Goal: Task Accomplishment & Management: Manage account settings

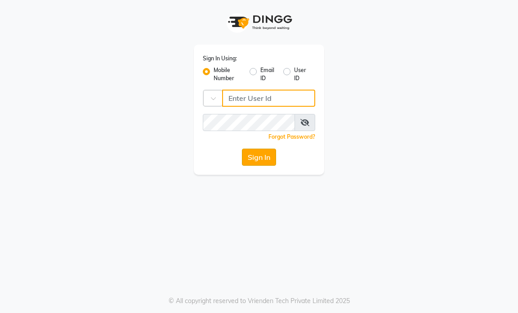
type input "9769153384"
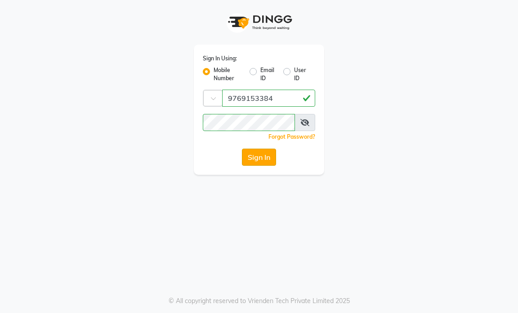
click at [259, 155] on button "Sign In" at bounding box center [259, 156] width 34 height 17
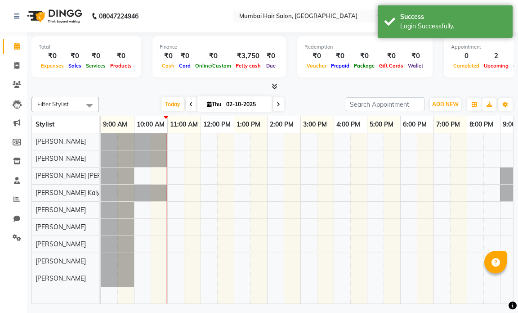
select select "en"
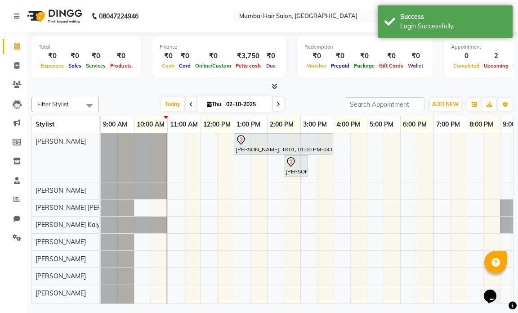
click at [313, 162] on div "[PERSON_NAME], TK01, 01:00 PM-04:00 PM, Nanoplastia OP [PERSON_NAME], TK02, 02:…" at bounding box center [334, 225] width 466 height 185
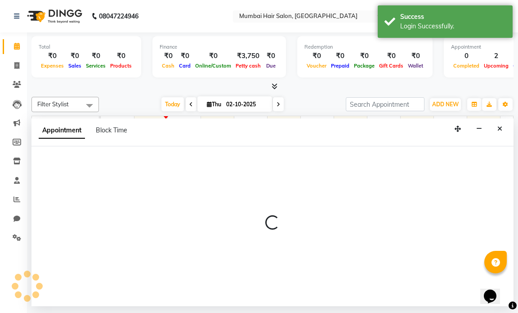
select select "66010"
select select "900"
select select "tentative"
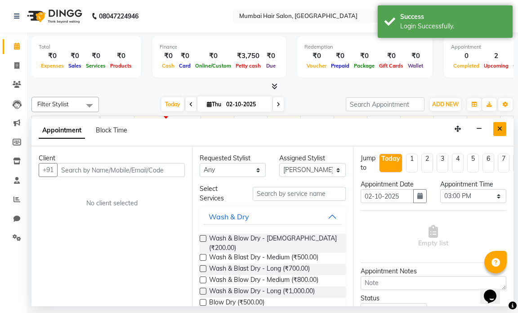
click at [496, 126] on button "Close" at bounding box center [499, 129] width 13 height 14
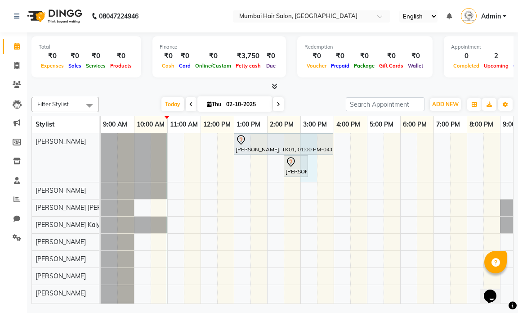
click at [313, 169] on div "[PERSON_NAME], TK01, 01:00 PM-04:00 PM, Nanoplastia OP [PERSON_NAME], TK02, 02:…" at bounding box center [334, 225] width 466 height 185
select select "66010"
select select "900"
select select "tentative"
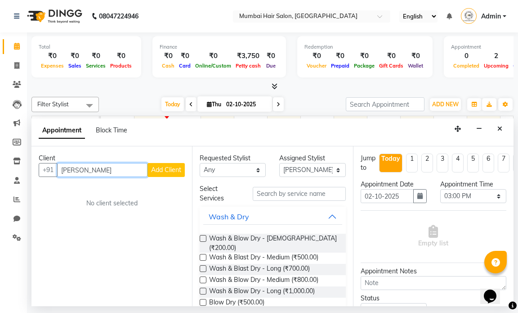
type input "[PERSON_NAME]"
click at [154, 165] on button "Add Client" at bounding box center [165, 170] width 37 height 14
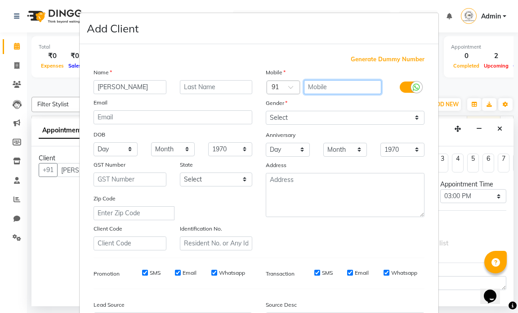
click at [304, 86] on input "text" at bounding box center [343, 87] width 78 height 14
type input "9687619583"
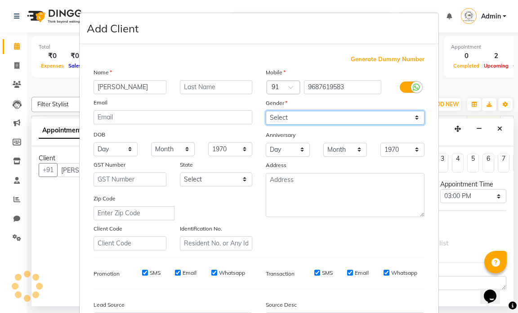
click at [280, 117] on select "Select [DEMOGRAPHIC_DATA] [DEMOGRAPHIC_DATA] Other Prefer Not To Say" at bounding box center [345, 118] width 159 height 14
select select "[DEMOGRAPHIC_DATA]"
click at [266, 111] on select "Select [DEMOGRAPHIC_DATA] [DEMOGRAPHIC_DATA] Other Prefer Not To Say" at bounding box center [345, 118] width 159 height 14
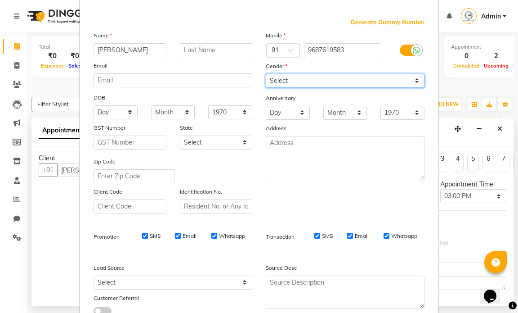
scroll to position [103, 0]
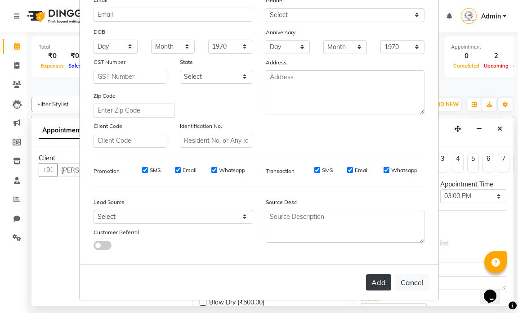
click at [375, 289] on button "Add" at bounding box center [378, 282] width 25 height 16
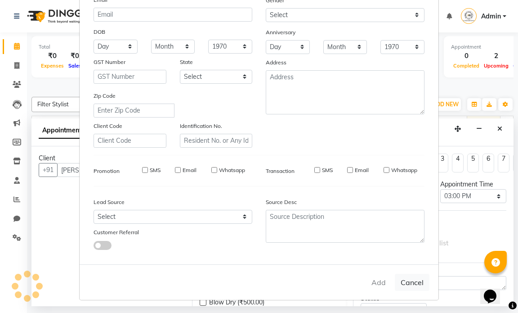
type input "9687619583"
select select
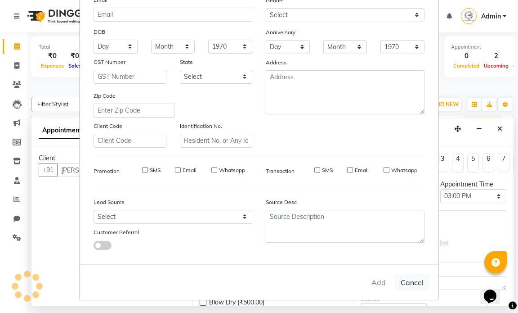
select select
checkbox input "false"
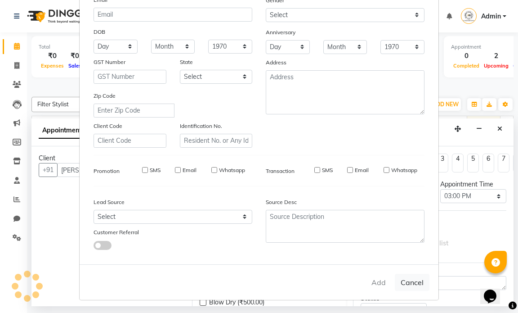
checkbox input "false"
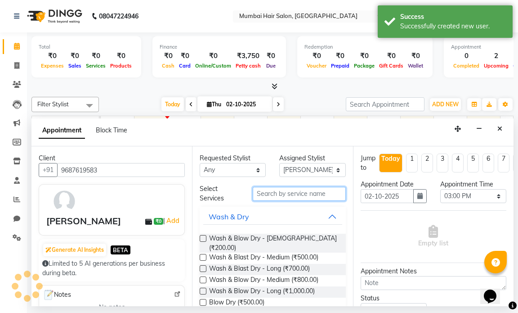
click at [282, 194] on input "text" at bounding box center [299, 194] width 93 height 14
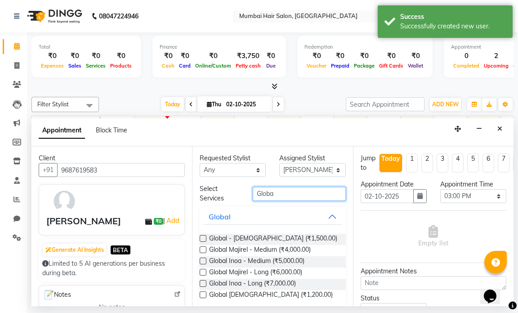
type input "Globa"
click at [286, 221] on button "Global" at bounding box center [272, 216] width 138 height 16
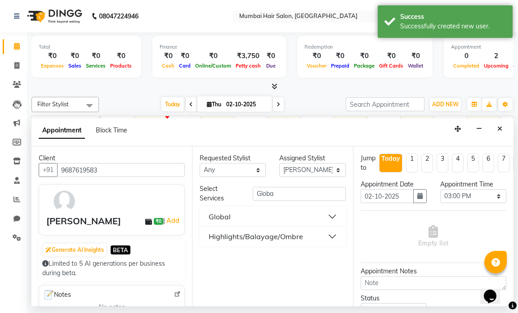
click at [274, 234] on div "Highlights/Balayage/Ombre" at bounding box center [256, 236] width 94 height 11
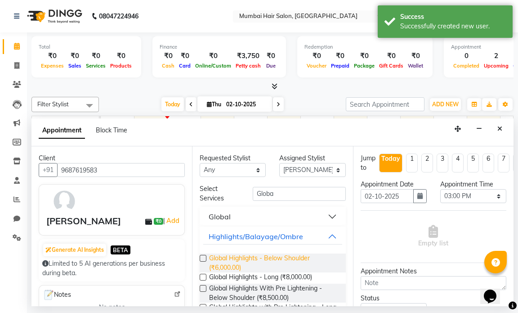
click at [259, 256] on span "Global Highlights - Below Shoulder (₹6,000.00)" at bounding box center [273, 262] width 129 height 19
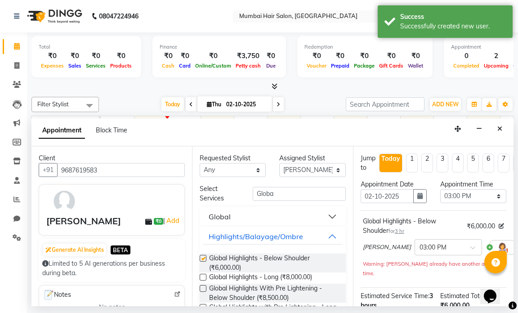
checkbox input "false"
click at [291, 193] on input "Globa" at bounding box center [299, 194] width 93 height 14
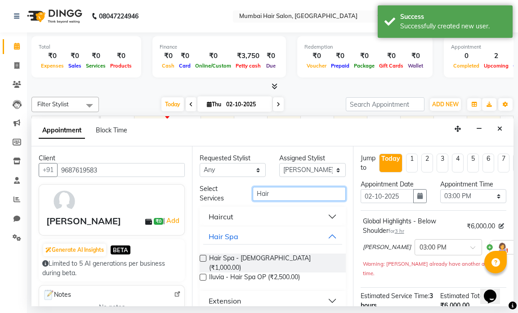
type input "Hair"
click at [296, 212] on button "Haircut" at bounding box center [272, 216] width 138 height 16
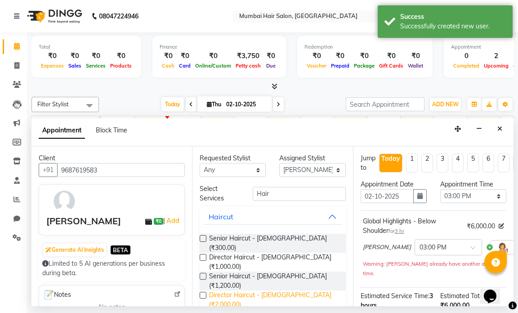
click at [285, 290] on span "Director Haircut - [DEMOGRAPHIC_DATA] (₹2,000.00)" at bounding box center [273, 299] width 129 height 19
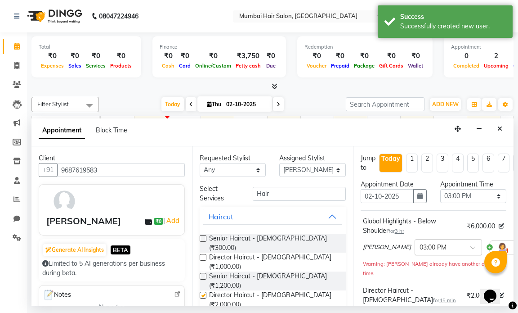
checkbox input "false"
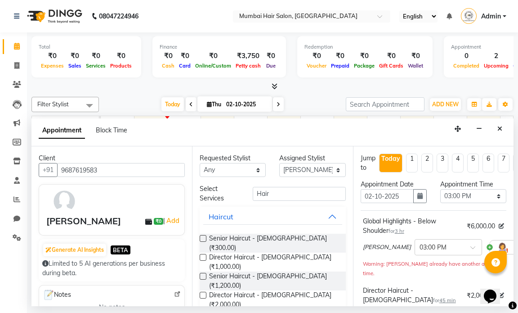
scroll to position [173, 0]
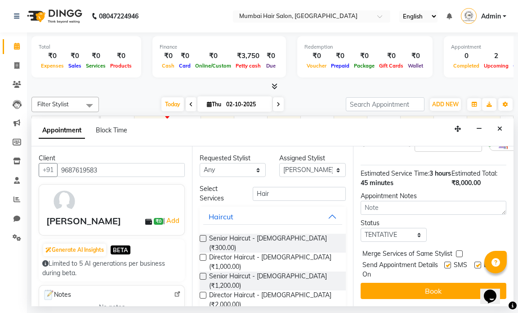
click at [474, 261] on label at bounding box center [477, 264] width 7 height 7
click at [474, 263] on input "checkbox" at bounding box center [477, 266] width 6 height 6
checkbox input "false"
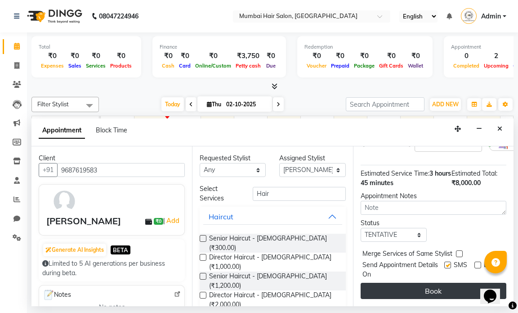
click at [429, 282] on button "Book" at bounding box center [434, 290] width 146 height 16
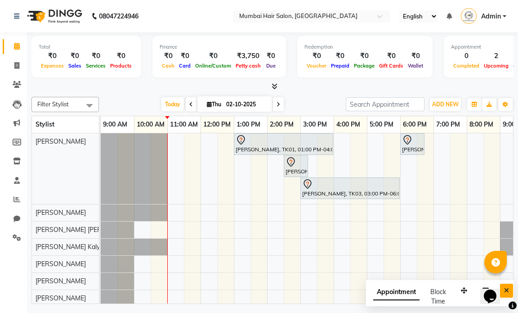
click at [510, 288] on button "Close" at bounding box center [506, 290] width 13 height 14
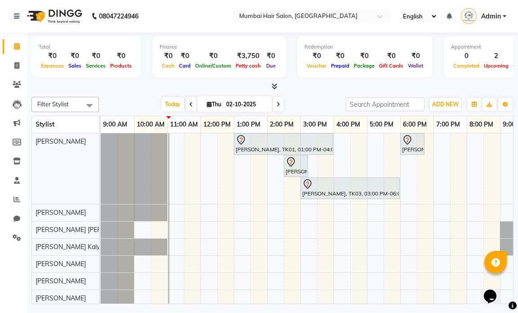
click at [239, 63] on span "Petty cash" at bounding box center [248, 66] width 30 height 6
select select "6600"
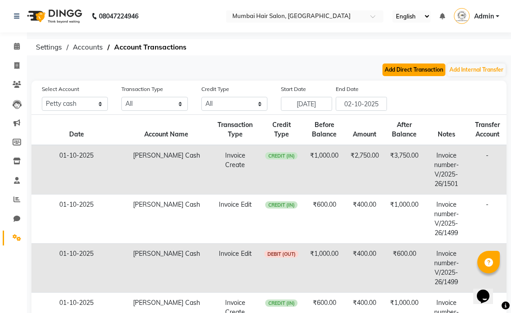
click at [411, 71] on button "Add Direct Transaction" at bounding box center [414, 69] width 63 height 13
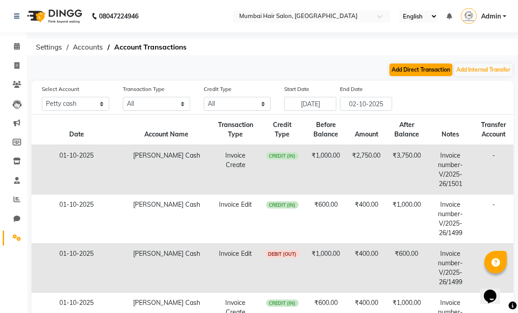
select select "direct"
select select "6600"
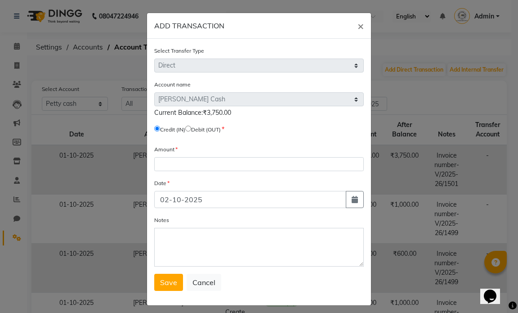
click at [189, 128] on input "radio" at bounding box center [188, 128] width 6 height 6
radio input "true"
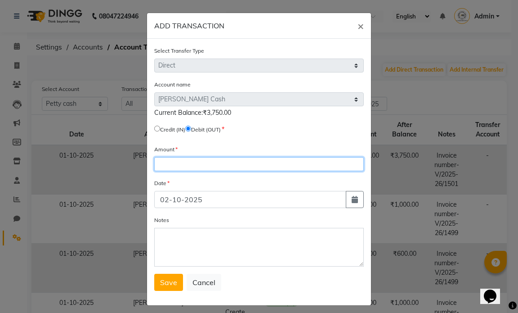
click at [186, 158] on input "number" at bounding box center [259, 164] width 210 height 14
type input "3750"
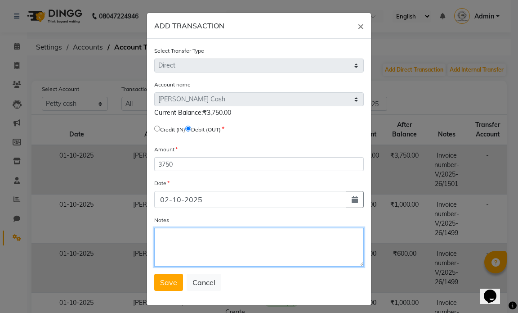
click at [212, 251] on textarea "Notes" at bounding box center [259, 247] width 210 height 39
type textarea "Clearr"
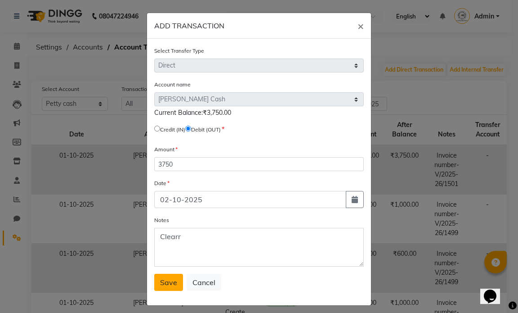
click at [161, 277] on span "Save" at bounding box center [168, 281] width 17 height 9
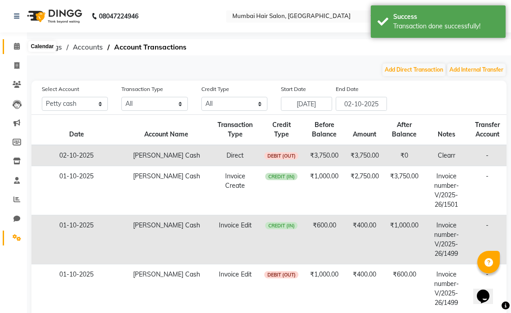
click at [19, 41] on span at bounding box center [17, 46] width 16 height 10
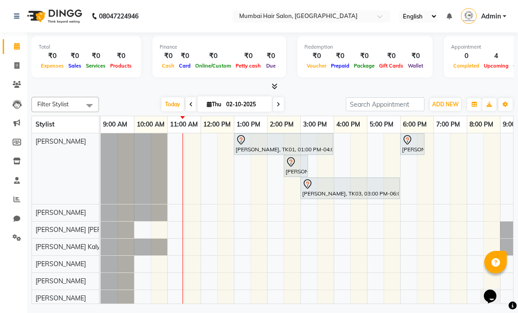
click at [255, 105] on input "02-10-2025" at bounding box center [245, 104] width 45 height 13
select select "10"
select select "2025"
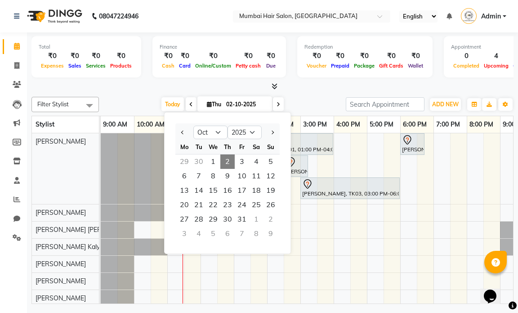
click at [230, 161] on span "2" at bounding box center [227, 161] width 14 height 14
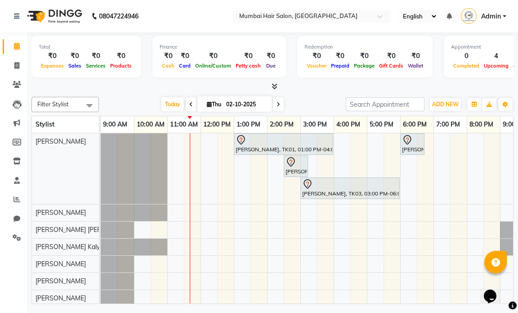
click at [279, 106] on icon at bounding box center [279, 104] width 4 height 5
type input "03-10-2025"
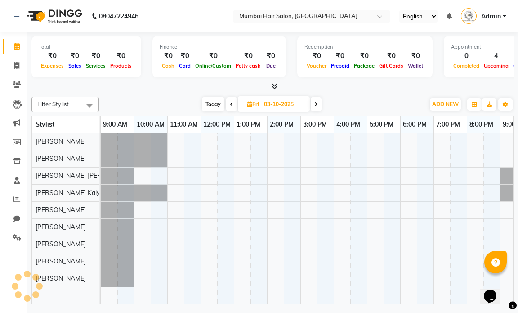
scroll to position [0, 54]
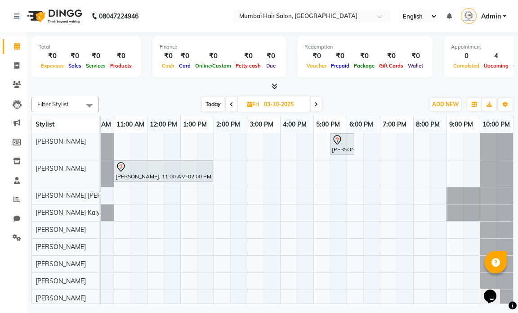
click at [155, 195] on div "[PERSON_NAME] S, 05:30 PM-06:15 PM, Director Haircut - [DEMOGRAPHIC_DATA] [PERS…" at bounding box center [280, 219] width 466 height 173
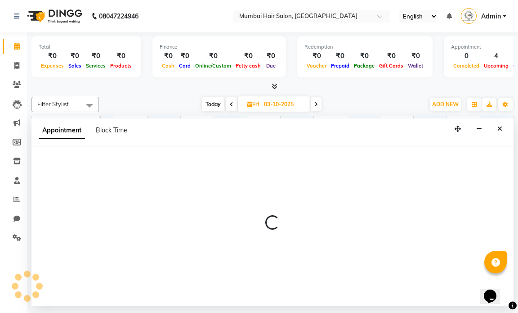
select select "66016"
select select "720"
select select "tentative"
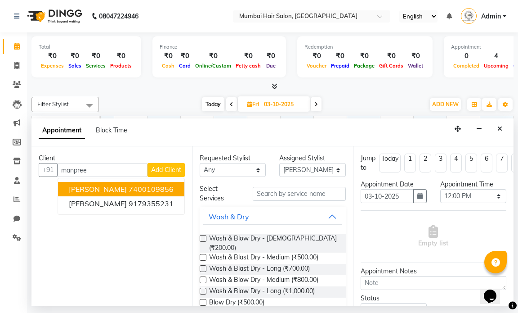
click at [141, 189] on ngb-highlight "7400109856" at bounding box center [151, 188] width 45 height 9
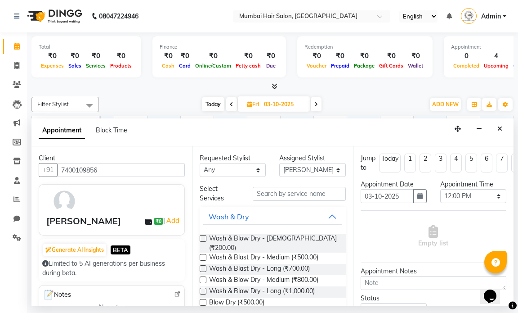
type input "7400109856"
click at [272, 196] on input "text" at bounding box center [299, 194] width 93 height 14
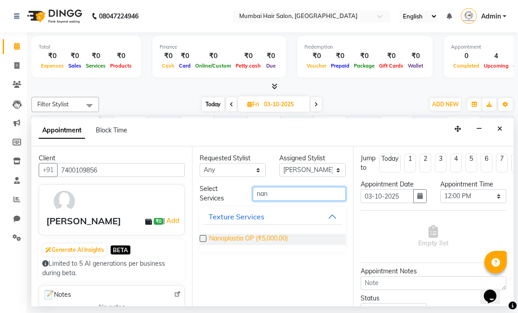
type input "nan"
click at [246, 240] on span "Nanoplastia OP (₹5,000.00)" at bounding box center [248, 238] width 79 height 11
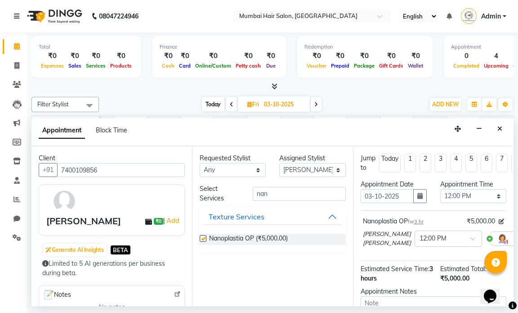
checkbox input "false"
click at [287, 196] on input "nan" at bounding box center [299, 194] width 93 height 14
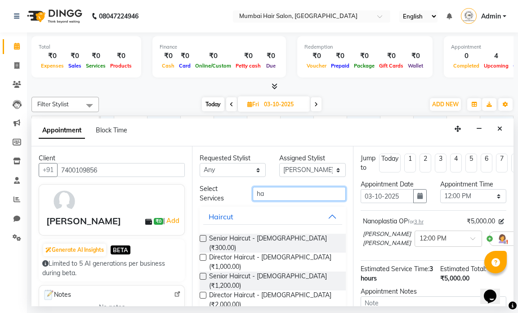
type input "h"
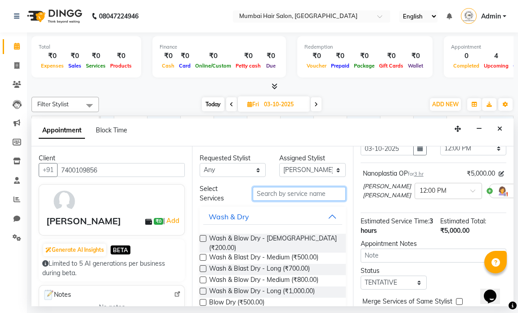
scroll to position [111, 0]
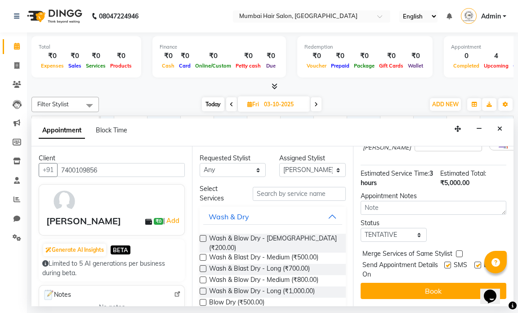
click at [474, 261] on label at bounding box center [477, 264] width 7 height 7
click at [474, 263] on input "checkbox" at bounding box center [477, 266] width 6 height 6
checkbox input "false"
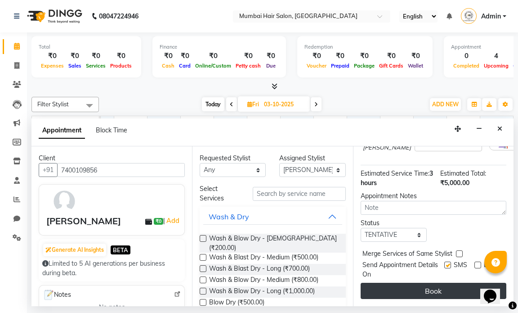
click at [456, 282] on button "Book" at bounding box center [434, 290] width 146 height 16
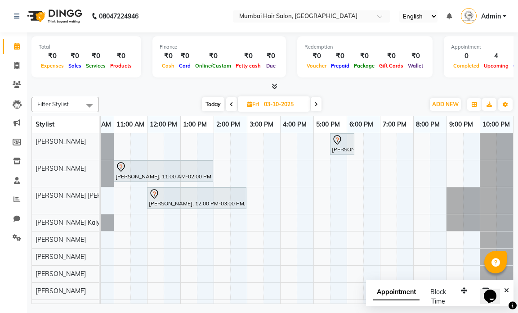
click at [232, 104] on icon at bounding box center [232, 104] width 4 height 5
type input "02-10-2025"
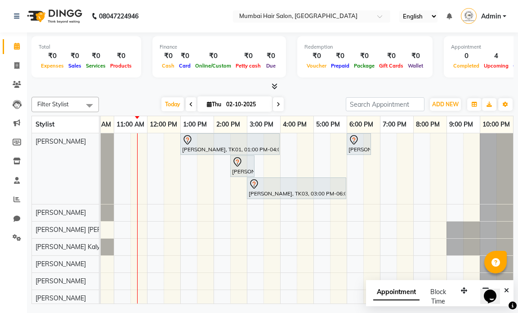
click at [143, 210] on div "[PERSON_NAME], TK01, 01:00 PM-04:00 PM, Nanoplastia OP [PERSON_NAME], TK03, 06:…" at bounding box center [280, 236] width 466 height 207
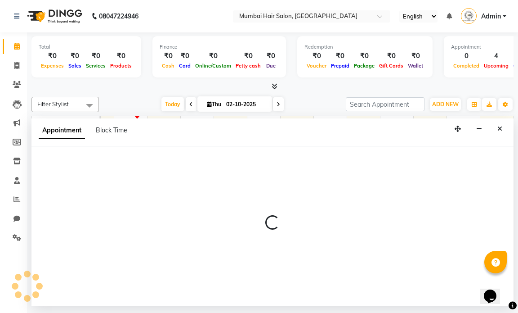
select select "66012"
select select "690"
select select "tentative"
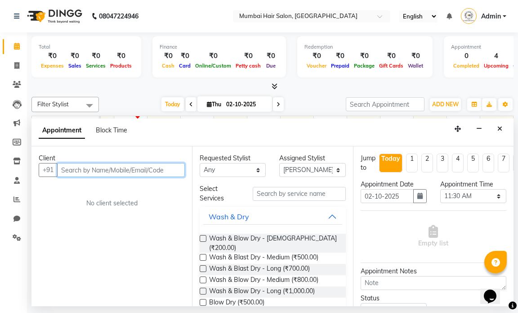
paste input "90798 30557"
click at [85, 170] on input "90798 30557" at bounding box center [102, 170] width 90 height 14
click at [64, 169] on input "9079830557" at bounding box center [102, 170] width 90 height 14
type input "9079830557"
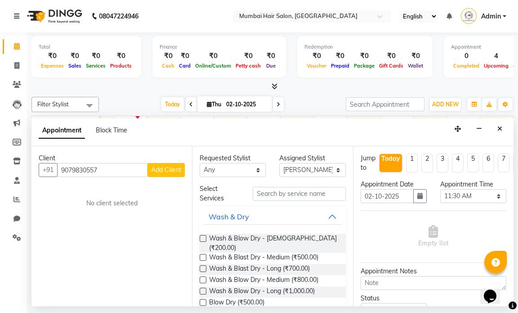
click at [150, 172] on button "Add Client" at bounding box center [165, 170] width 37 height 14
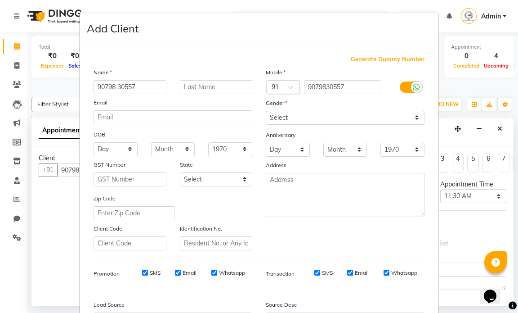
click at [116, 87] on input "90798 30557" at bounding box center [130, 87] width 73 height 14
type input "T"
type input "[PERSON_NAME]"
click at [192, 91] on input "text" at bounding box center [216, 87] width 73 height 14
click at [194, 85] on input "text" at bounding box center [216, 87] width 73 height 14
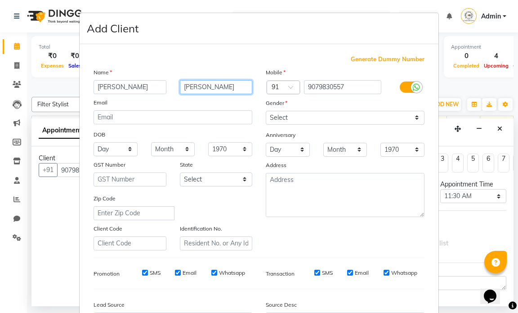
click at [196, 87] on input "[PERSON_NAME]" at bounding box center [216, 87] width 73 height 14
type input "[PERSON_NAME]"
click at [281, 108] on div "Gender" at bounding box center [273, 104] width 29 height 13
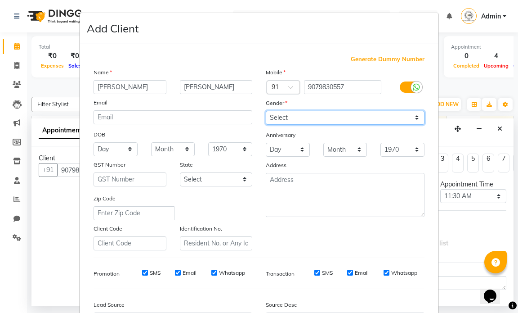
click at [284, 113] on select "Select [DEMOGRAPHIC_DATA] [DEMOGRAPHIC_DATA] Other Prefer Not To Say" at bounding box center [345, 118] width 159 height 14
select select "[DEMOGRAPHIC_DATA]"
click at [266, 111] on select "Select [DEMOGRAPHIC_DATA] [DEMOGRAPHIC_DATA] Other Prefer Not To Say" at bounding box center [345, 118] width 159 height 14
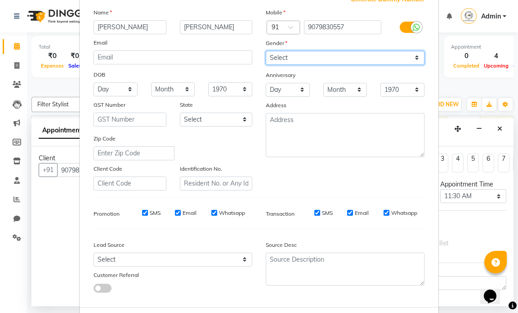
scroll to position [103, 0]
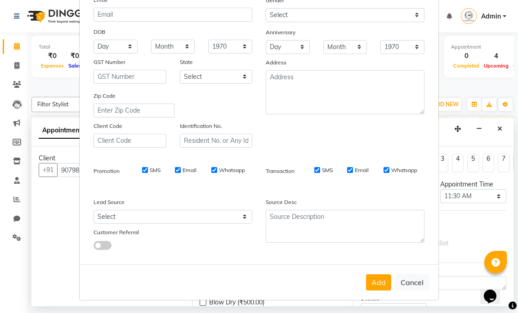
click at [378, 277] on button "Add" at bounding box center [378, 282] width 25 height 16
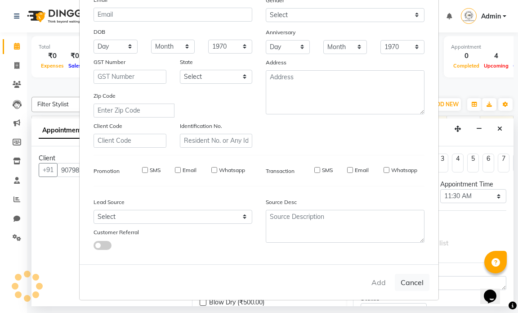
select select
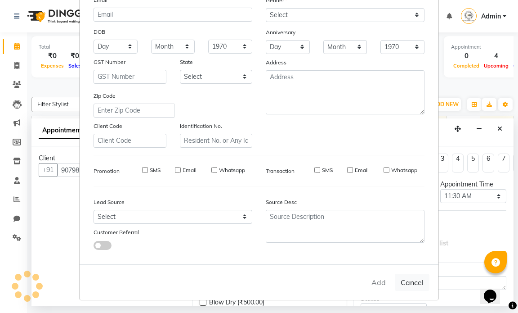
select select
checkbox input "false"
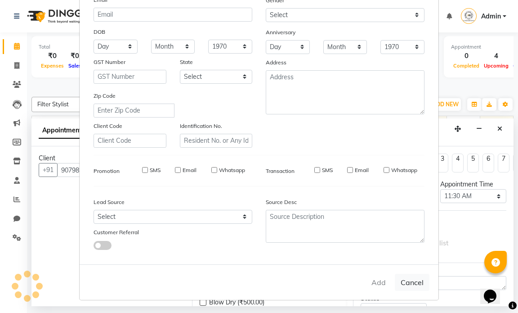
checkbox input "false"
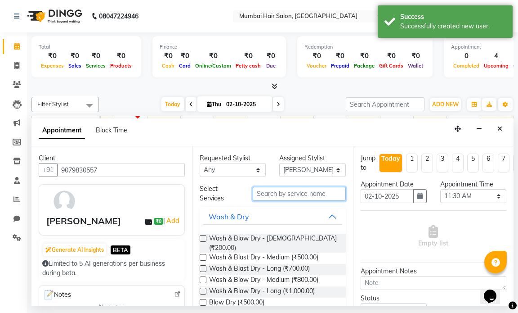
click at [277, 195] on input "text" at bounding box center [299, 194] width 93 height 14
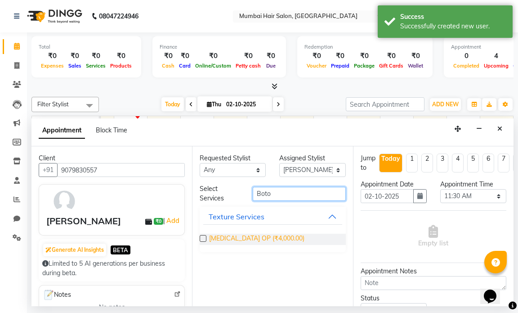
type input "Boto"
click at [233, 241] on span "[MEDICAL_DATA] OP (₹4,000.00)" at bounding box center [256, 238] width 95 height 11
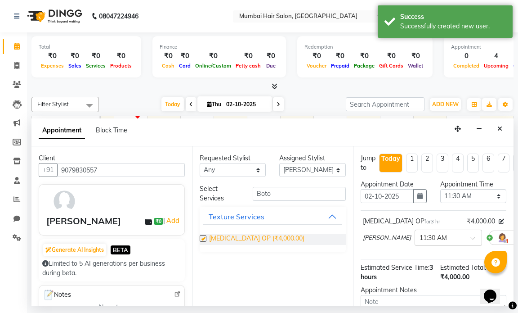
checkbox input "false"
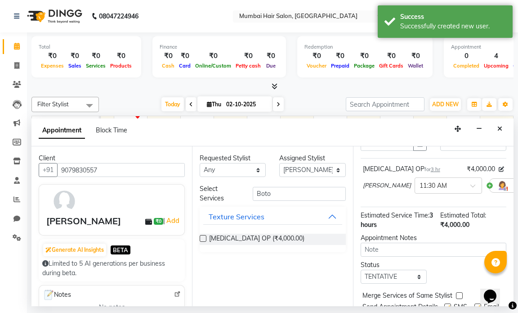
scroll to position [102, 0]
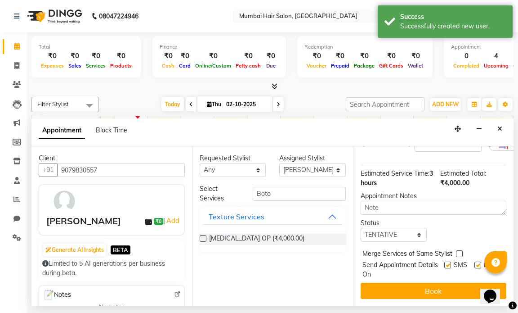
click at [474, 261] on label at bounding box center [477, 264] width 7 height 7
click at [474, 263] on input "checkbox" at bounding box center [477, 266] width 6 height 6
checkbox input "false"
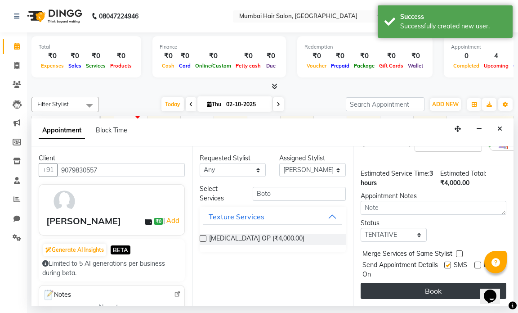
click at [441, 283] on button "Book" at bounding box center [434, 290] width 146 height 16
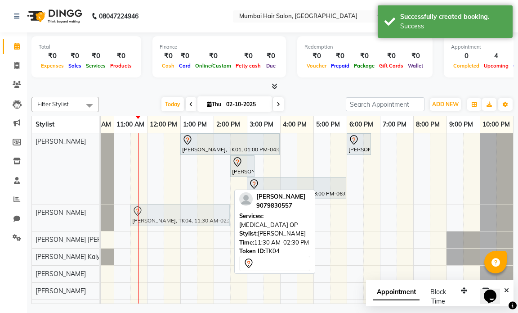
click at [47, 219] on div "[PERSON_NAME], TK04, 11:30 AM-02:30 PM, [MEDICAL_DATA] OP [PERSON_NAME], TK04, …" at bounding box center [47, 217] width 0 height 27
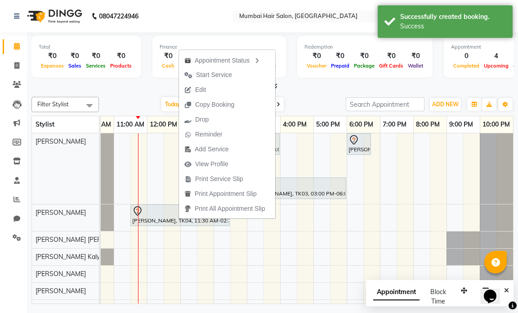
click at [203, 95] on span "Edit" at bounding box center [195, 89] width 32 height 15
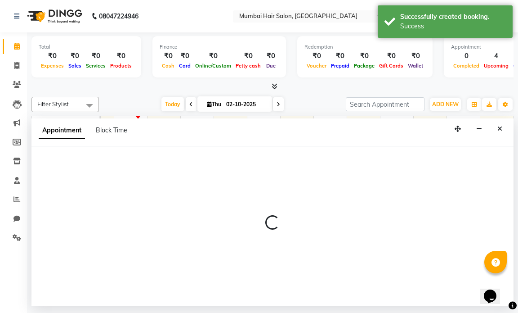
select select "66012"
select select "690"
select select "tentative"
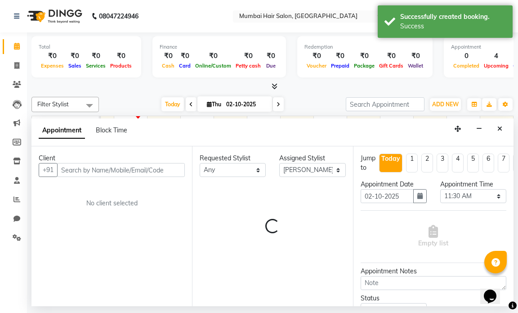
scroll to position [0, 54]
select select "3758"
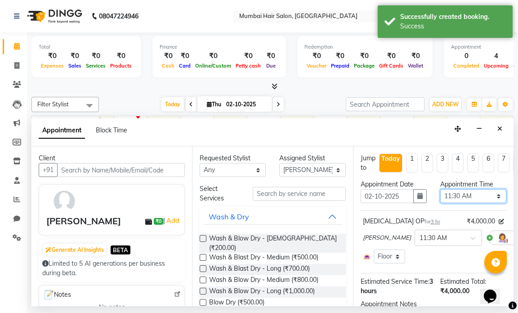
click at [443, 193] on select "Select 10:00 AM 10:15 AM 10:30 AM 10:45 AM 11:00 AM 11:15 AM 11:30 AM 11:45 AM …" at bounding box center [473, 196] width 66 height 14
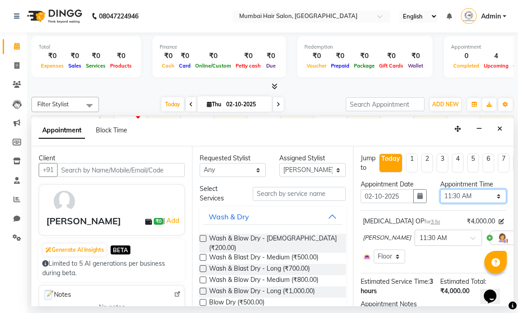
select select "705"
click at [440, 189] on select "Select 10:00 AM 10:15 AM 10:30 AM 10:45 AM 11:00 AM 11:15 AM 11:30 AM 11:45 AM …" at bounding box center [473, 196] width 66 height 14
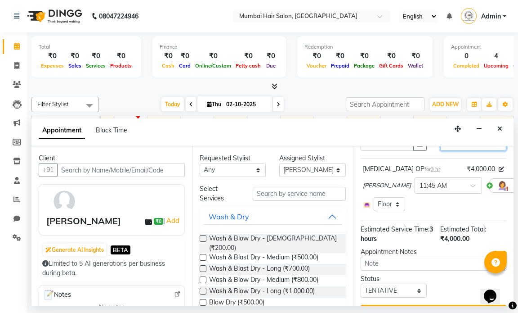
scroll to position [82, 0]
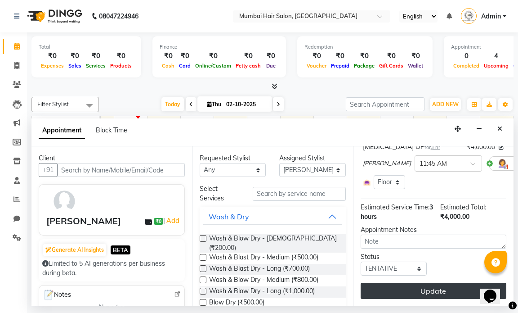
click at [442, 285] on button "Update" at bounding box center [434, 290] width 146 height 16
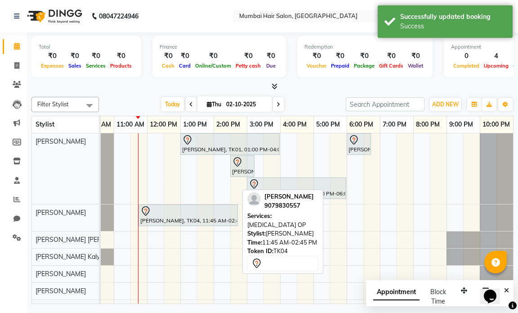
click at [192, 215] on div at bounding box center [188, 210] width 96 height 11
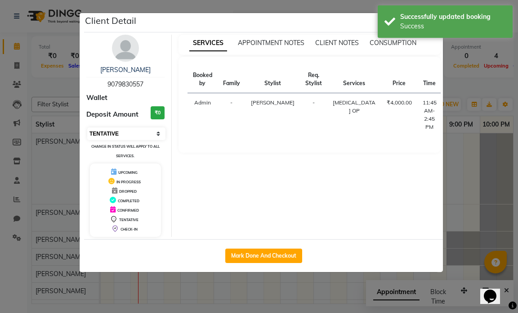
click at [146, 133] on select "Select IN SERVICE CONFIRMED TENTATIVE CHECK IN MARK DONE DROPPED UPCOMING" at bounding box center [126, 133] width 78 height 13
select select "1"
click at [87, 127] on select "Select IN SERVICE CONFIRMED TENTATIVE CHECK IN MARK DONE DROPPED UPCOMING" at bounding box center [126, 133] width 78 height 13
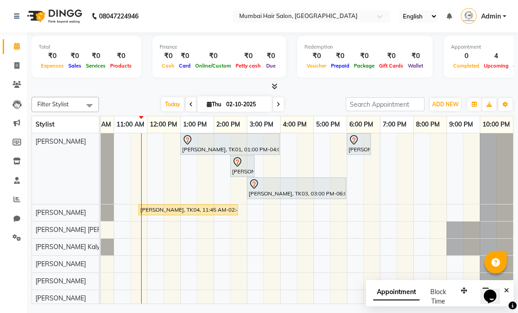
click at [307, 103] on div "Today Thu 02-10-2025" at bounding box center [222, 104] width 238 height 13
click at [256, 104] on input "02-10-2025" at bounding box center [245, 104] width 45 height 13
select select "10"
select select "2025"
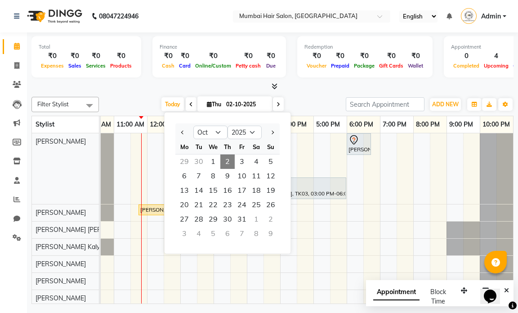
click at [230, 163] on span "2" at bounding box center [227, 161] width 14 height 14
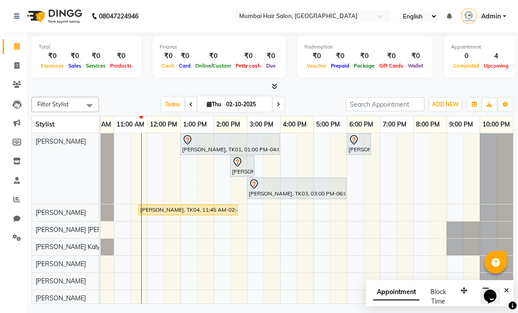
click at [253, 100] on input "02-10-2025" at bounding box center [245, 104] width 45 height 13
select select "10"
select select "2025"
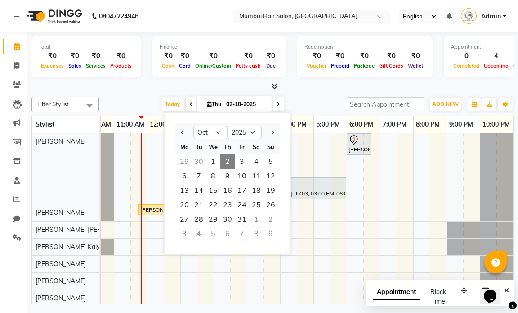
click at [230, 157] on span "2" at bounding box center [227, 161] width 14 height 14
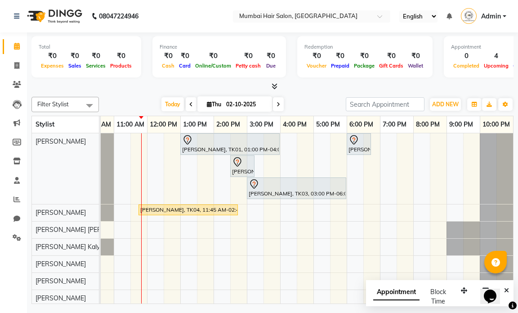
click at [249, 106] on input "02-10-2025" at bounding box center [245, 104] width 45 height 13
select select "10"
select select "2025"
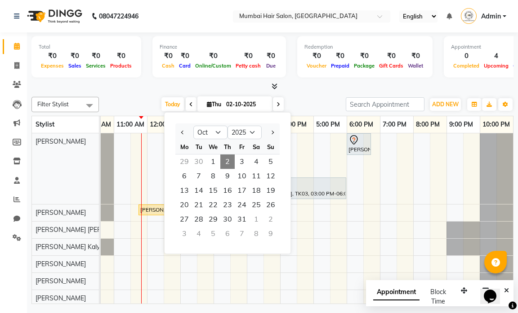
click at [251, 103] on input "02-10-2025" at bounding box center [245, 104] width 45 height 13
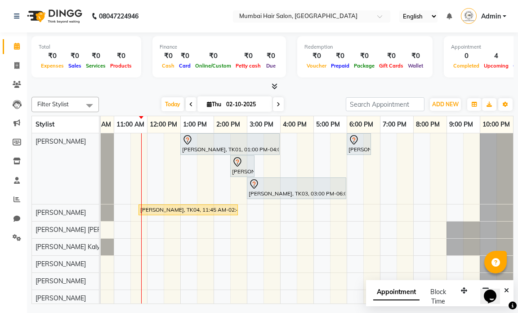
click at [234, 105] on input "02-10-2025" at bounding box center [245, 104] width 45 height 13
select select "10"
select select "2025"
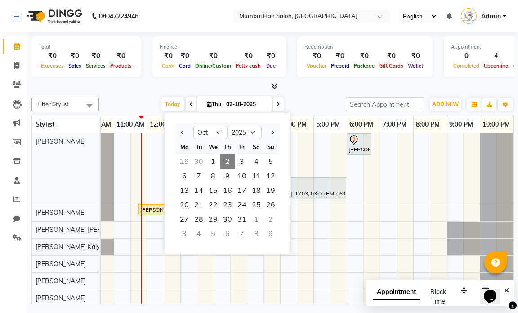
click at [227, 154] on span "2" at bounding box center [227, 161] width 14 height 14
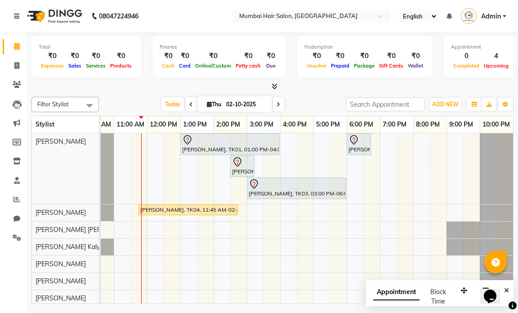
click at [242, 106] on input "02-10-2025" at bounding box center [245, 104] width 45 height 13
select select "10"
select select "2025"
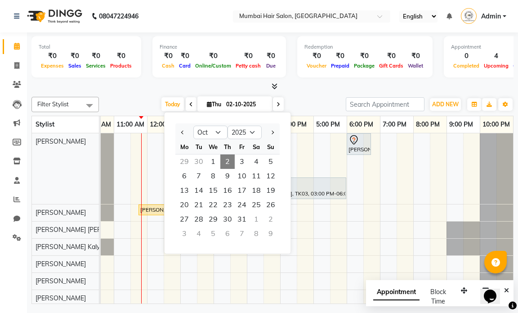
click at [230, 156] on span "2" at bounding box center [227, 161] width 14 height 14
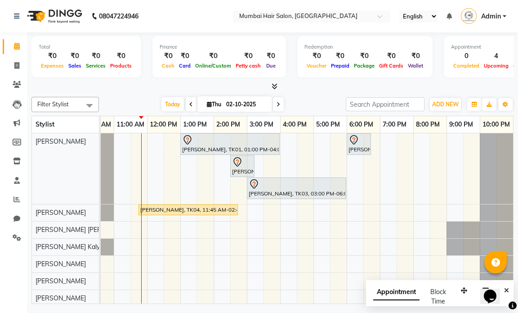
click at [232, 106] on input "02-10-2025" at bounding box center [245, 104] width 45 height 13
select select "10"
select select "2025"
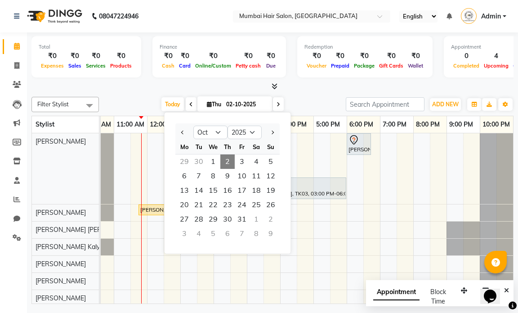
click at [230, 155] on span "2" at bounding box center [227, 161] width 14 height 14
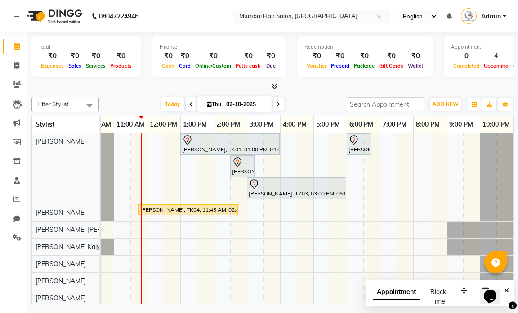
click at [238, 102] on input "02-10-2025" at bounding box center [245, 104] width 45 height 13
select select "10"
select select "2025"
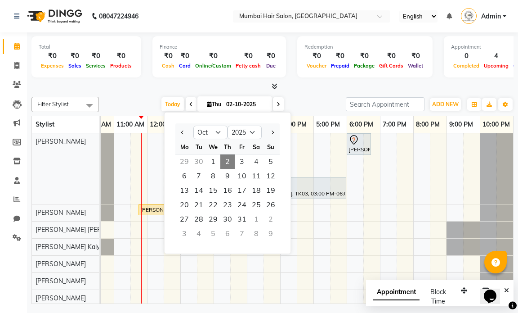
click at [227, 161] on span "2" at bounding box center [227, 161] width 14 height 14
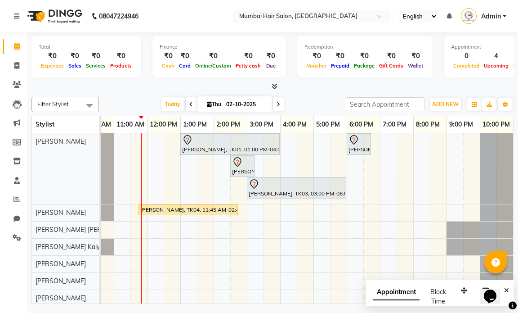
click at [235, 105] on input "02-10-2025" at bounding box center [245, 104] width 45 height 13
select select "10"
select select "2025"
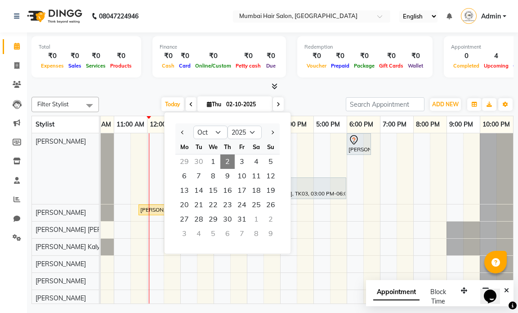
click at [234, 102] on input "02-10-2025" at bounding box center [245, 104] width 45 height 13
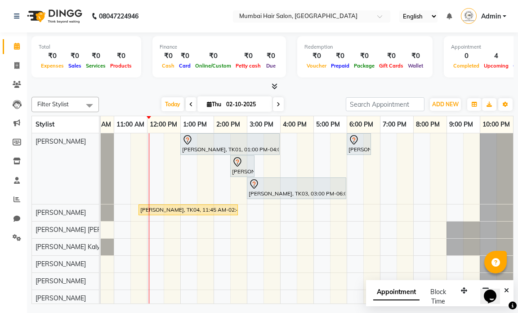
click at [261, 103] on input "02-10-2025" at bounding box center [245, 104] width 45 height 13
select select "10"
select select "2025"
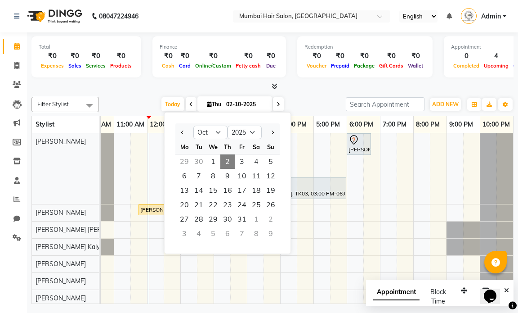
drag, startPoint x: 261, startPoint y: 103, endPoint x: 272, endPoint y: 103, distance: 10.8
click at [260, 103] on input "02-10-2025" at bounding box center [245, 104] width 45 height 13
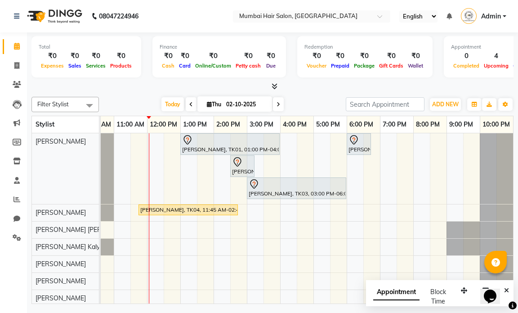
click at [297, 98] on div "Today Thu 02-10-2025" at bounding box center [222, 104] width 238 height 13
click at [277, 103] on icon at bounding box center [279, 104] width 4 height 5
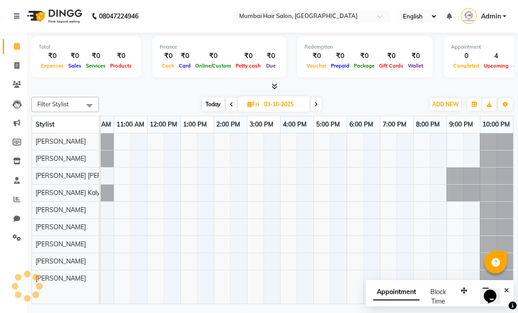
scroll to position [0, 54]
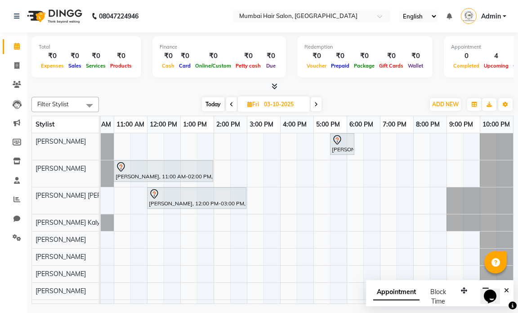
click at [233, 105] on span at bounding box center [231, 104] width 11 height 14
type input "02-10-2025"
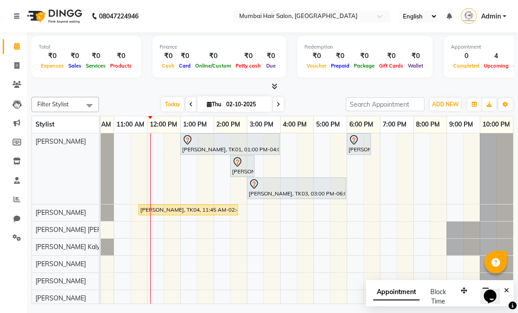
click at [255, 107] on input "02-10-2025" at bounding box center [245, 104] width 45 height 13
select select "10"
select select "2025"
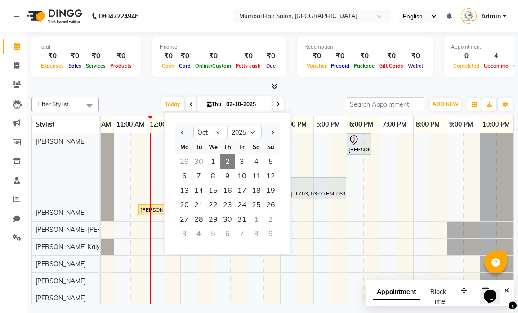
click at [232, 162] on span "2" at bounding box center [227, 161] width 14 height 14
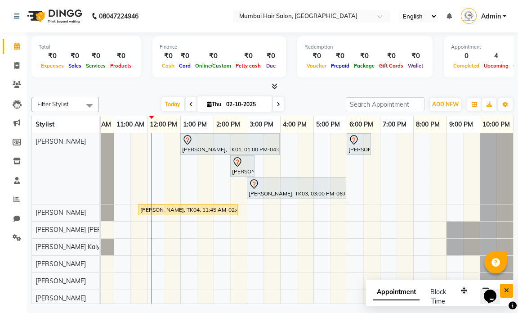
click at [510, 294] on button "Close" at bounding box center [506, 290] width 13 height 14
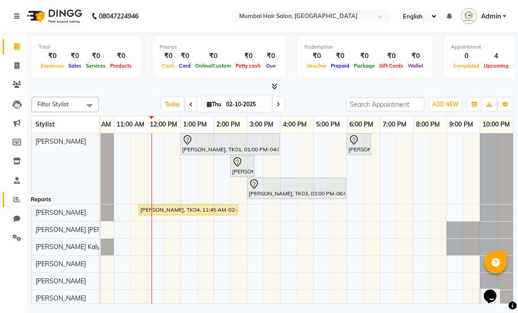
click at [10, 201] on span at bounding box center [17, 199] width 16 height 10
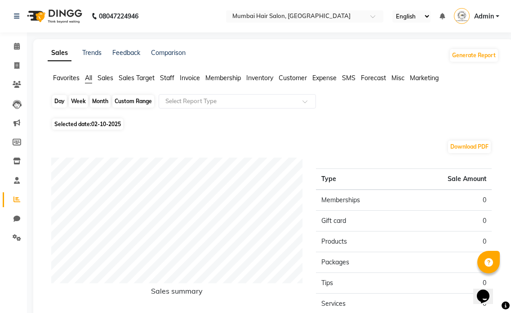
click at [62, 98] on div "Day" at bounding box center [59, 101] width 15 height 13
select select "10"
select select "2025"
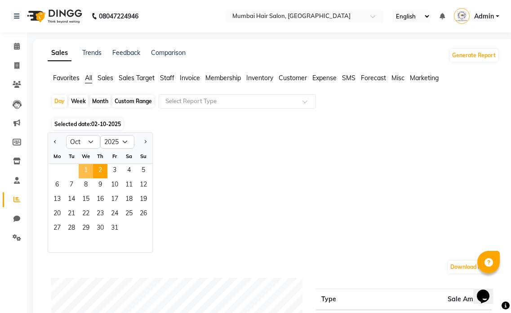
click at [89, 169] on span "1" at bounding box center [86, 171] width 14 height 14
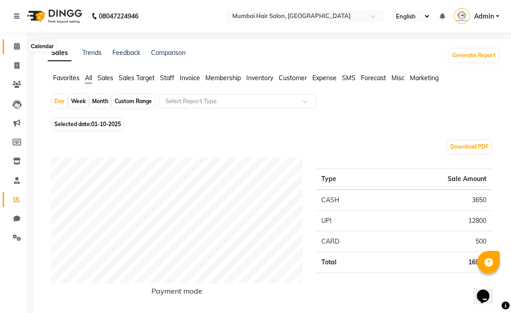
click at [17, 46] on icon at bounding box center [17, 46] width 6 height 7
